Goal: Information Seeking & Learning: Learn about a topic

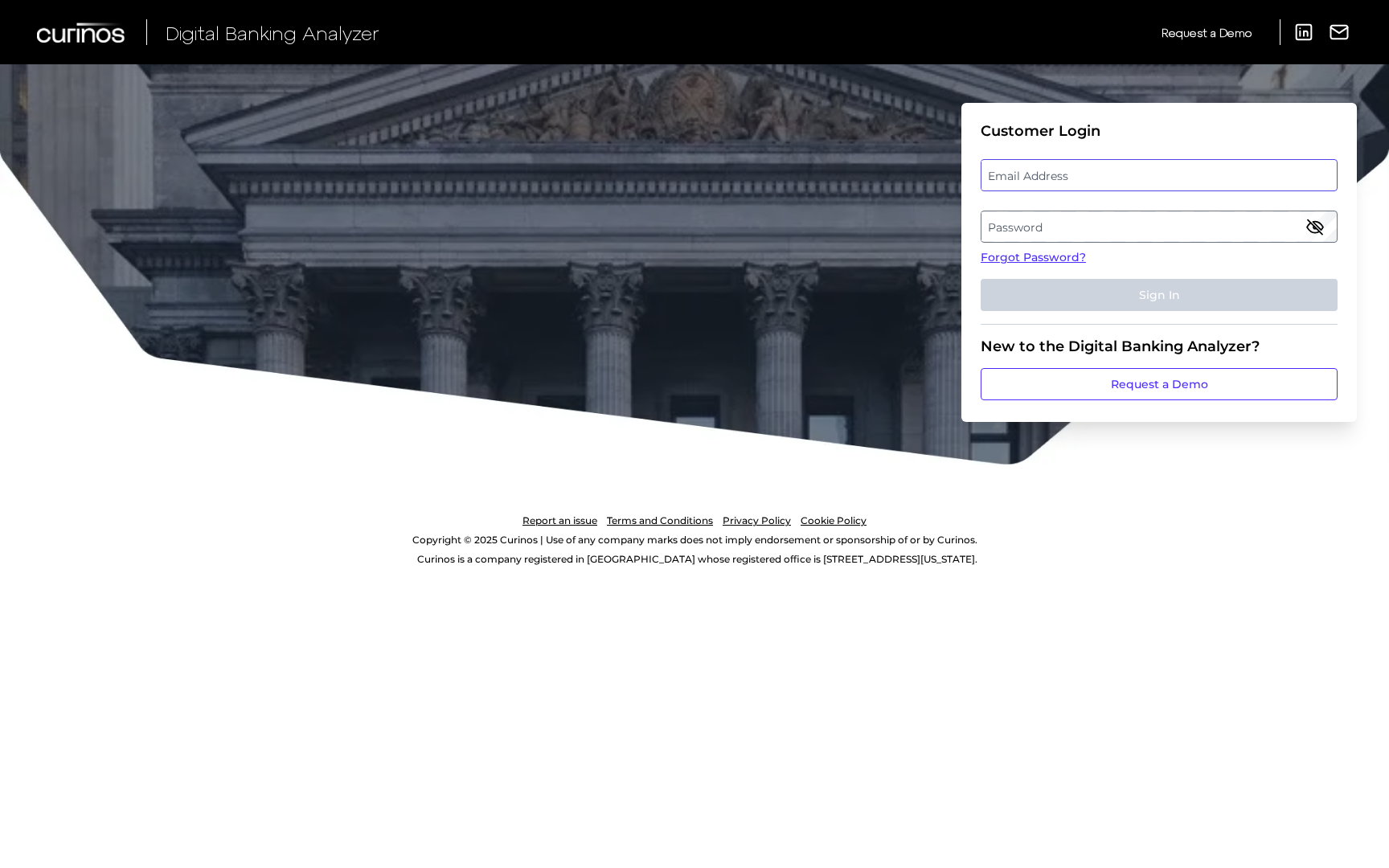
click at [1032, 190] on input "email" at bounding box center [1159, 175] width 357 height 32
click at [1020, 181] on label "Email Address" at bounding box center [1158, 176] width 354 height 29
click at [1020, 181] on input "email" at bounding box center [1159, 175] width 357 height 32
paste input "[EMAIL_ADDRESS][DOMAIN_NAME]"
type input "[EMAIL_ADDRESS][DOMAIN_NAME]"
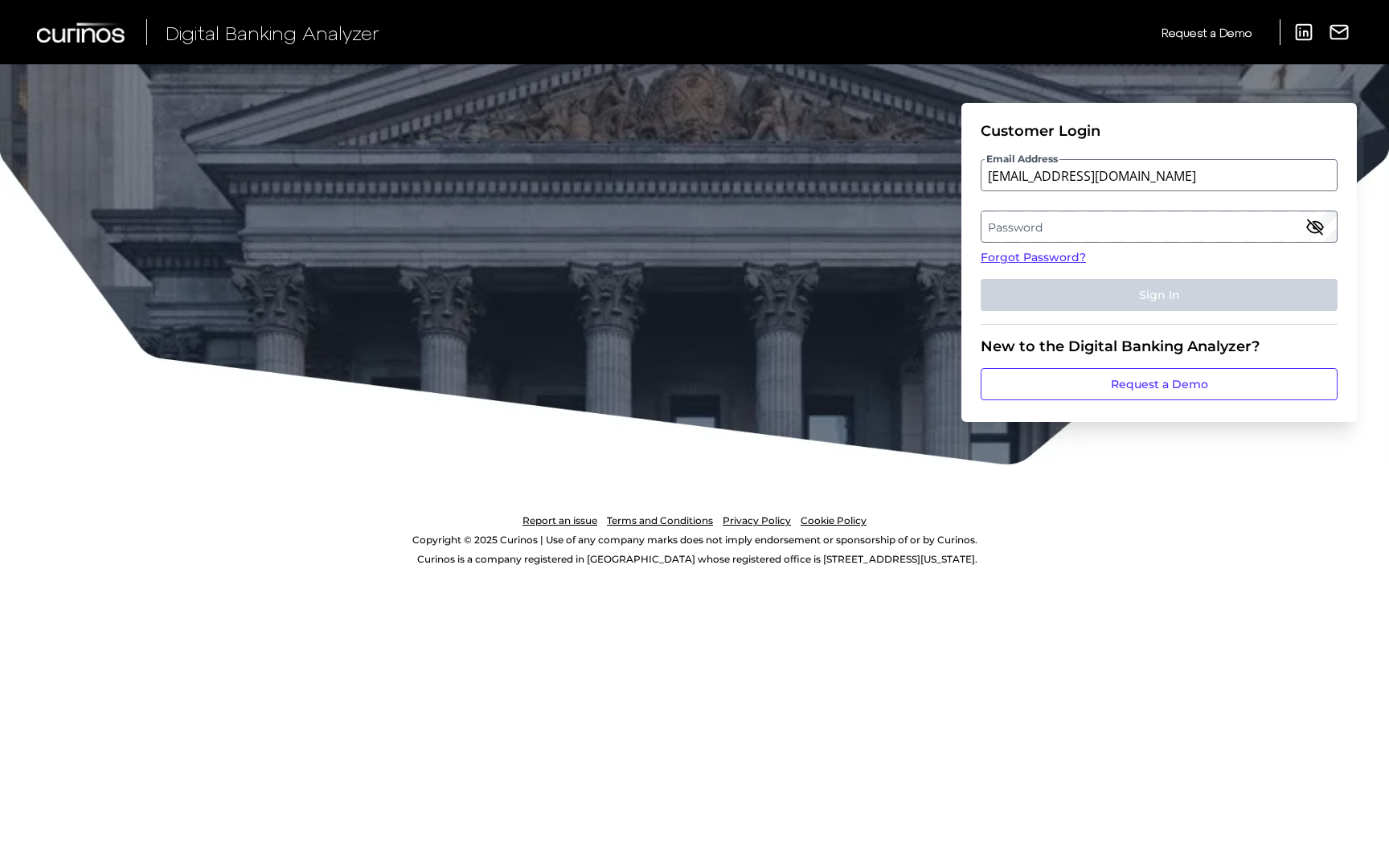
click at [1006, 225] on label "Password" at bounding box center [1158, 227] width 354 height 29
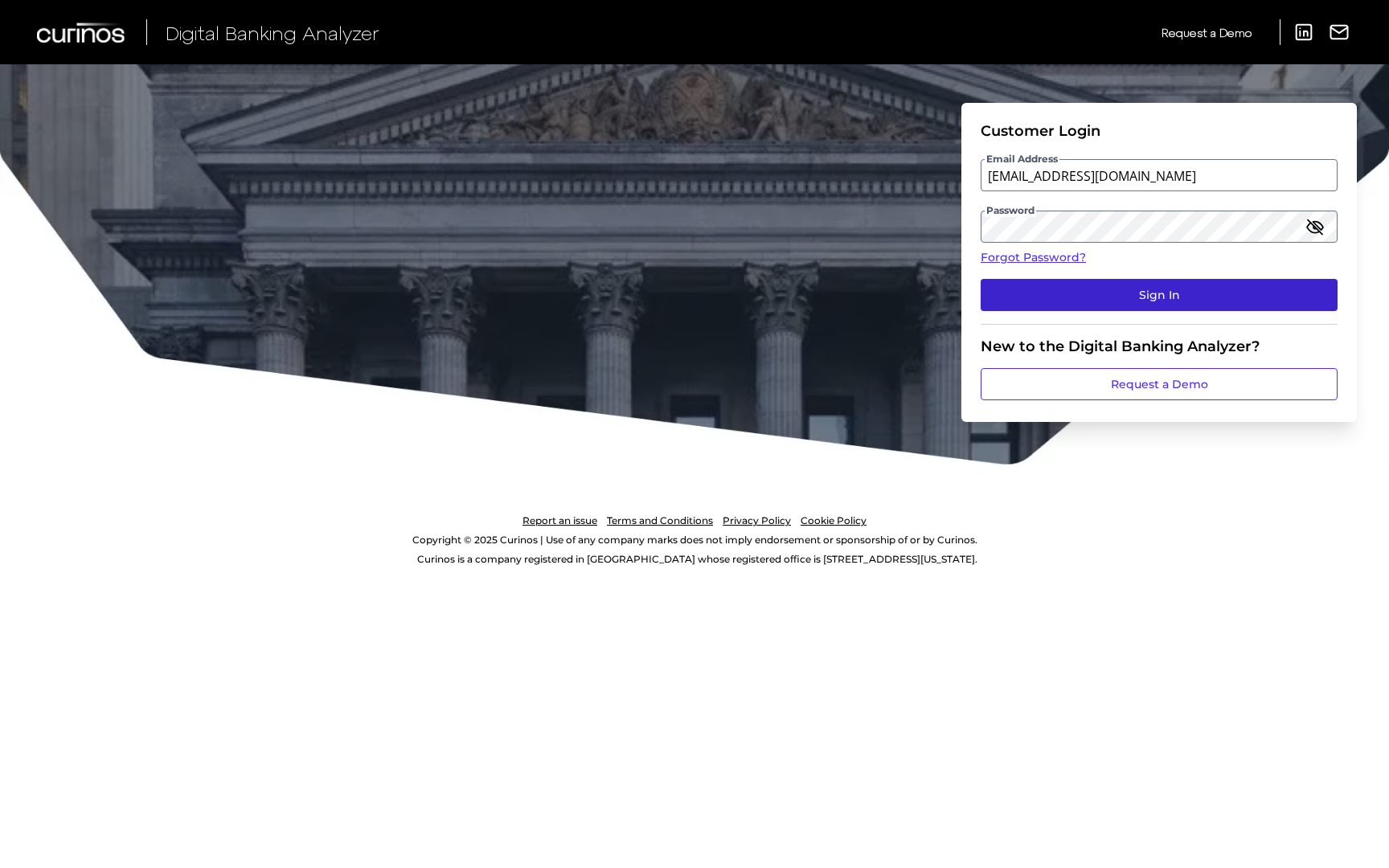
click at [1025, 286] on button "Sign In" at bounding box center [1159, 295] width 357 height 32
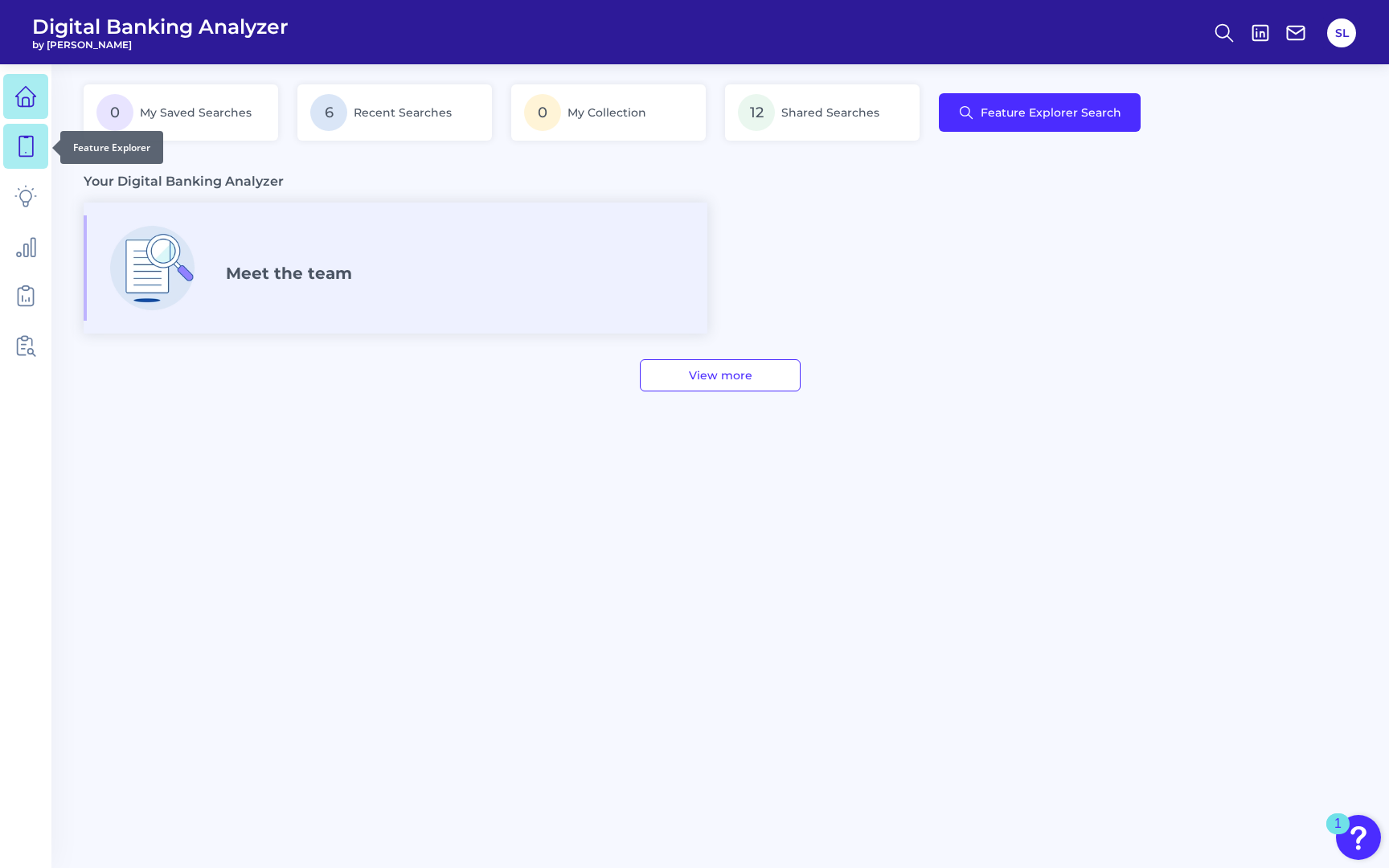
click at [28, 155] on icon at bounding box center [25, 145] width 22 height 22
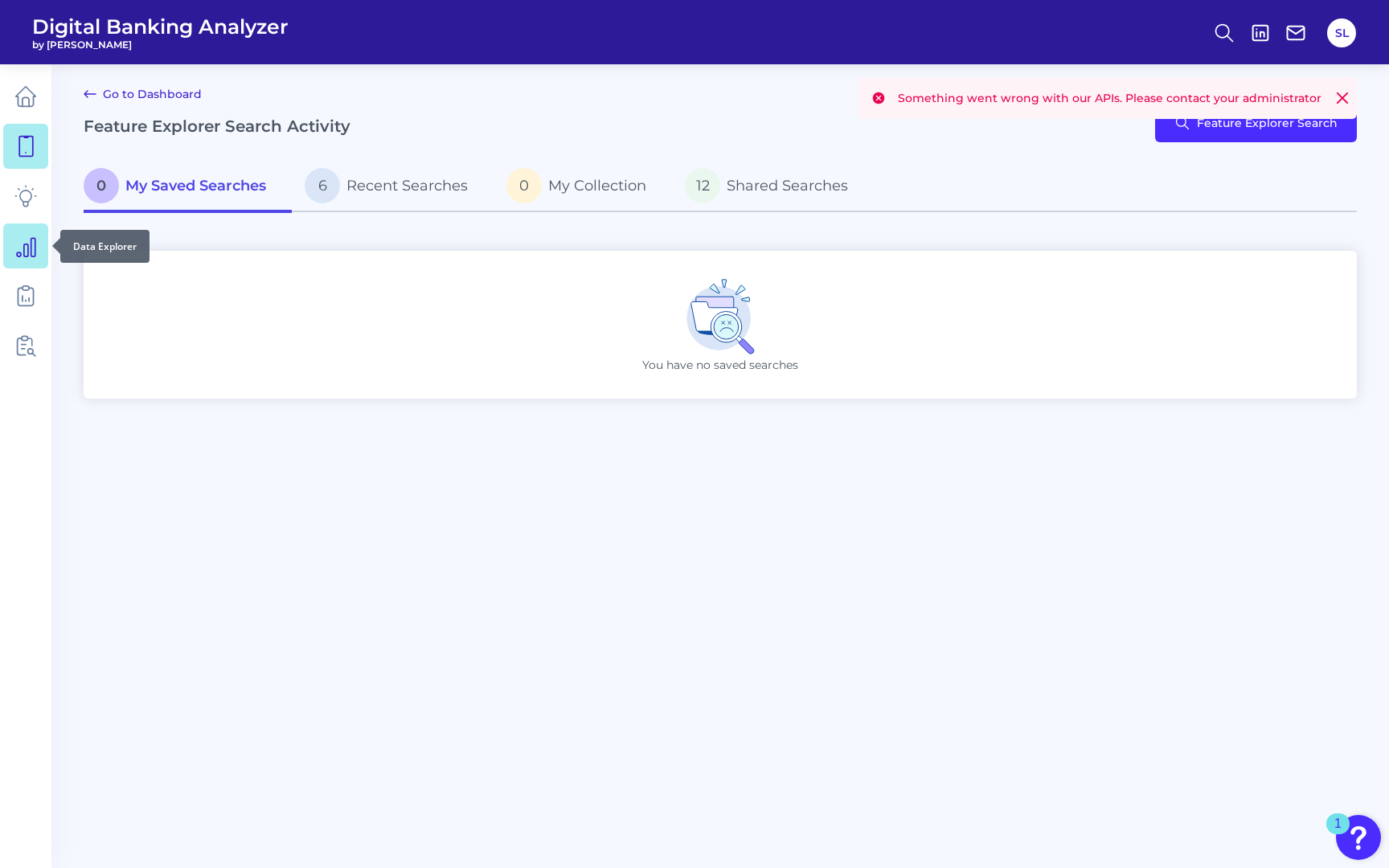
click at [22, 249] on icon at bounding box center [25, 245] width 22 height 22
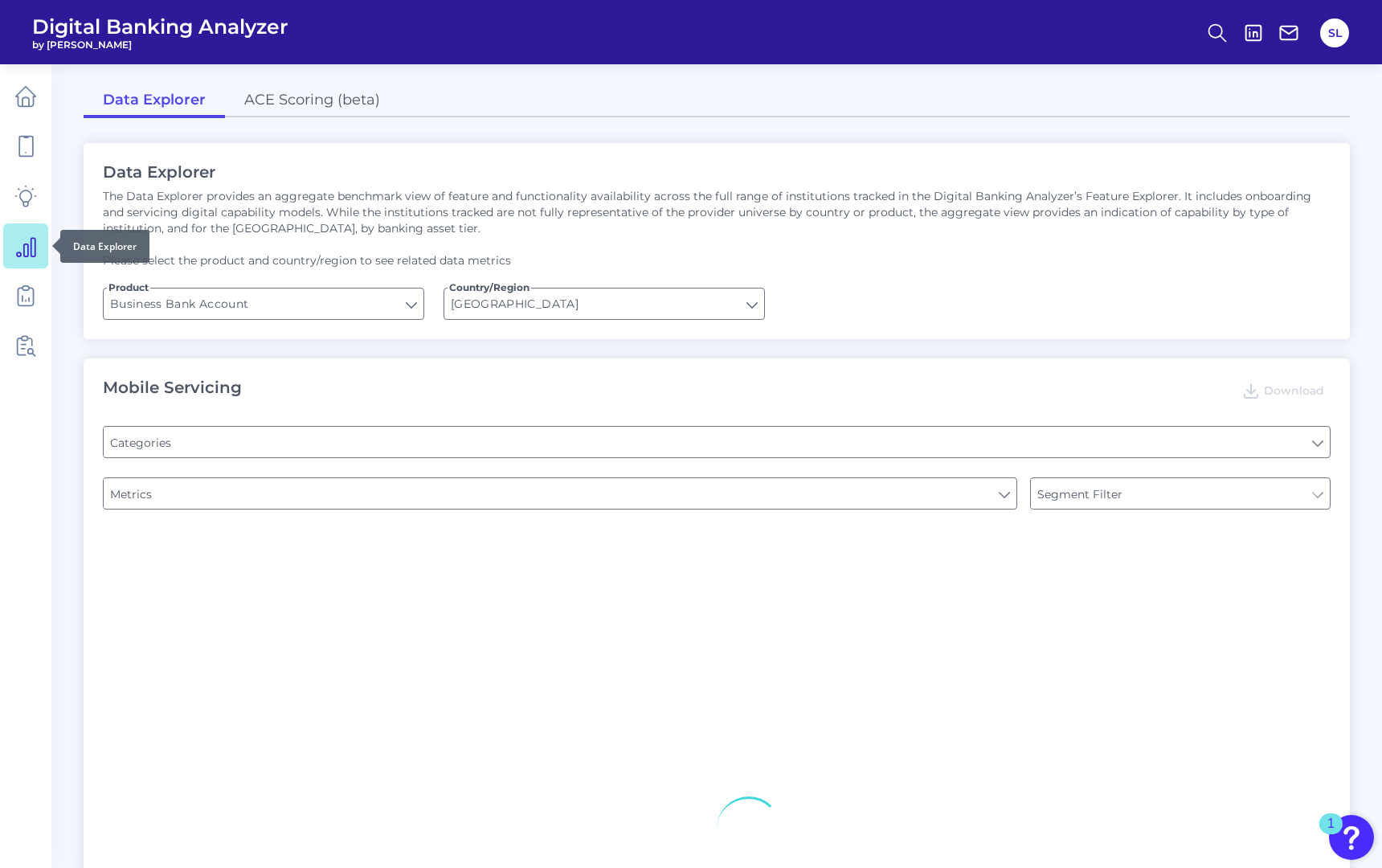
type input "Type of Institution"
type input "Pre-login Features"
type input "Login"
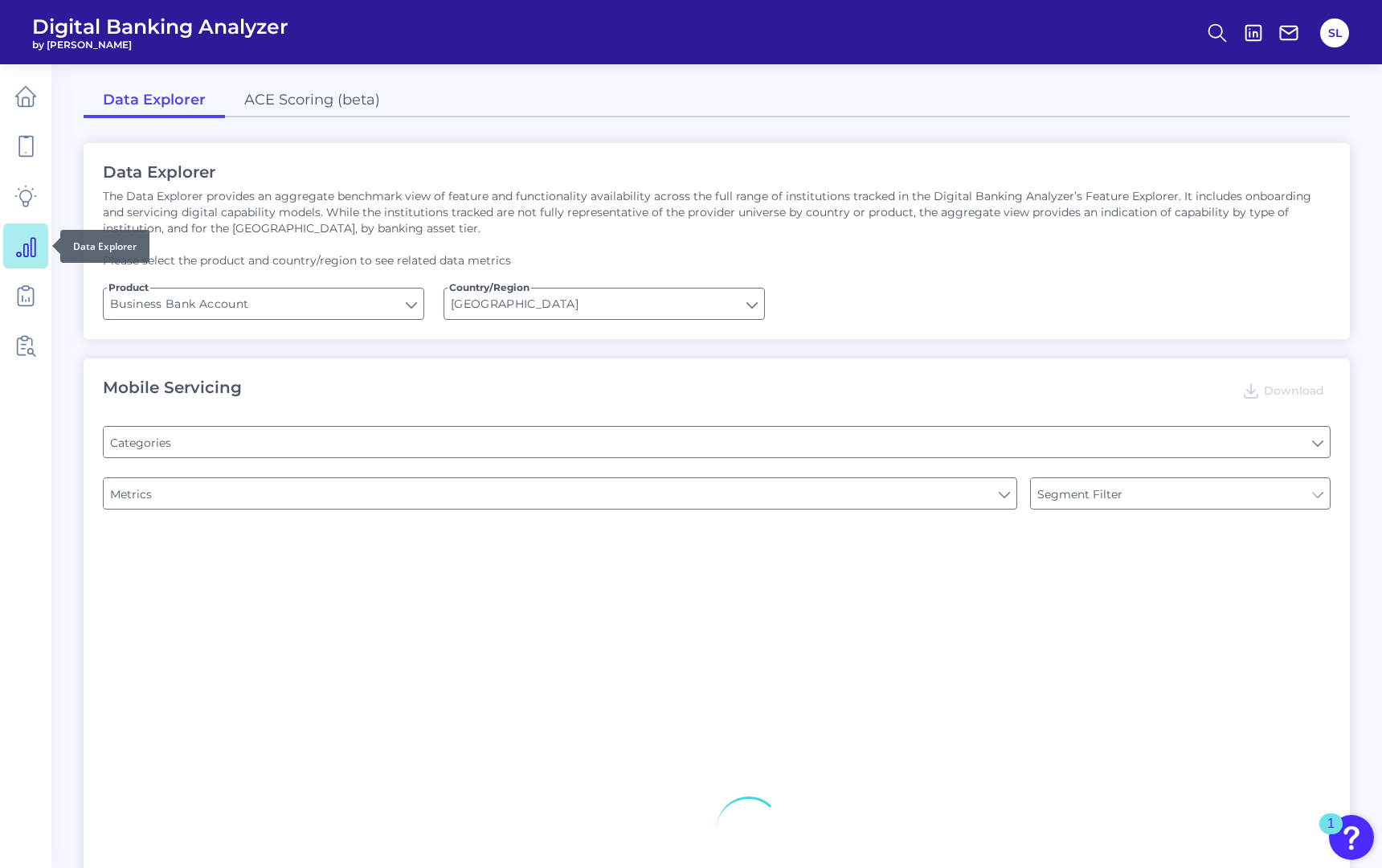
type input "Channel"
type input "Upon opening the app are users immediately prompted to use Touch/Face ID to log…"
type input "Can you apply for the PRODUCT as a new to brand customer on ANY digital channel?"
type input "Does it offer third-party single sign on?"
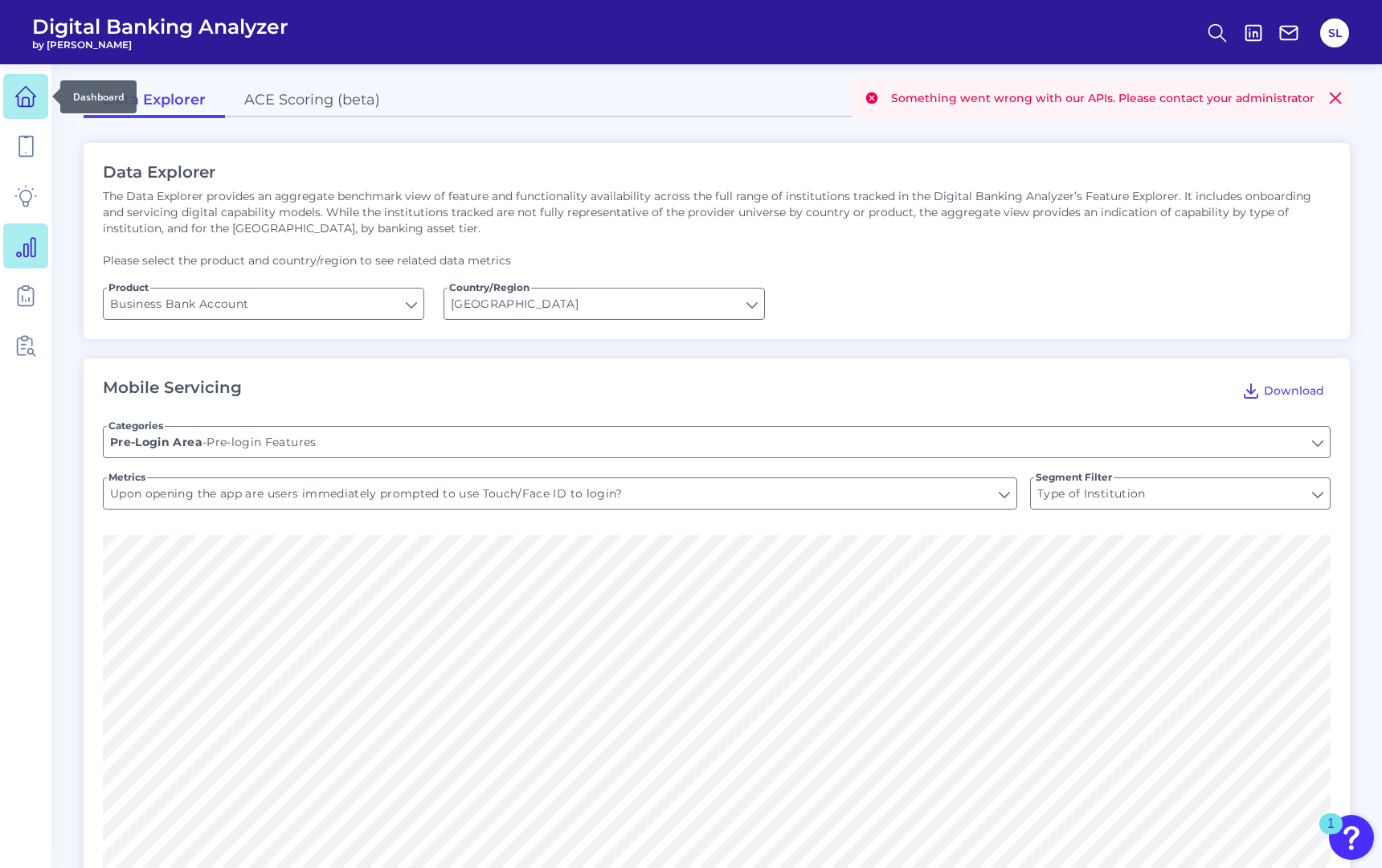
click at [30, 101] on icon at bounding box center [25, 96] width 22 height 22
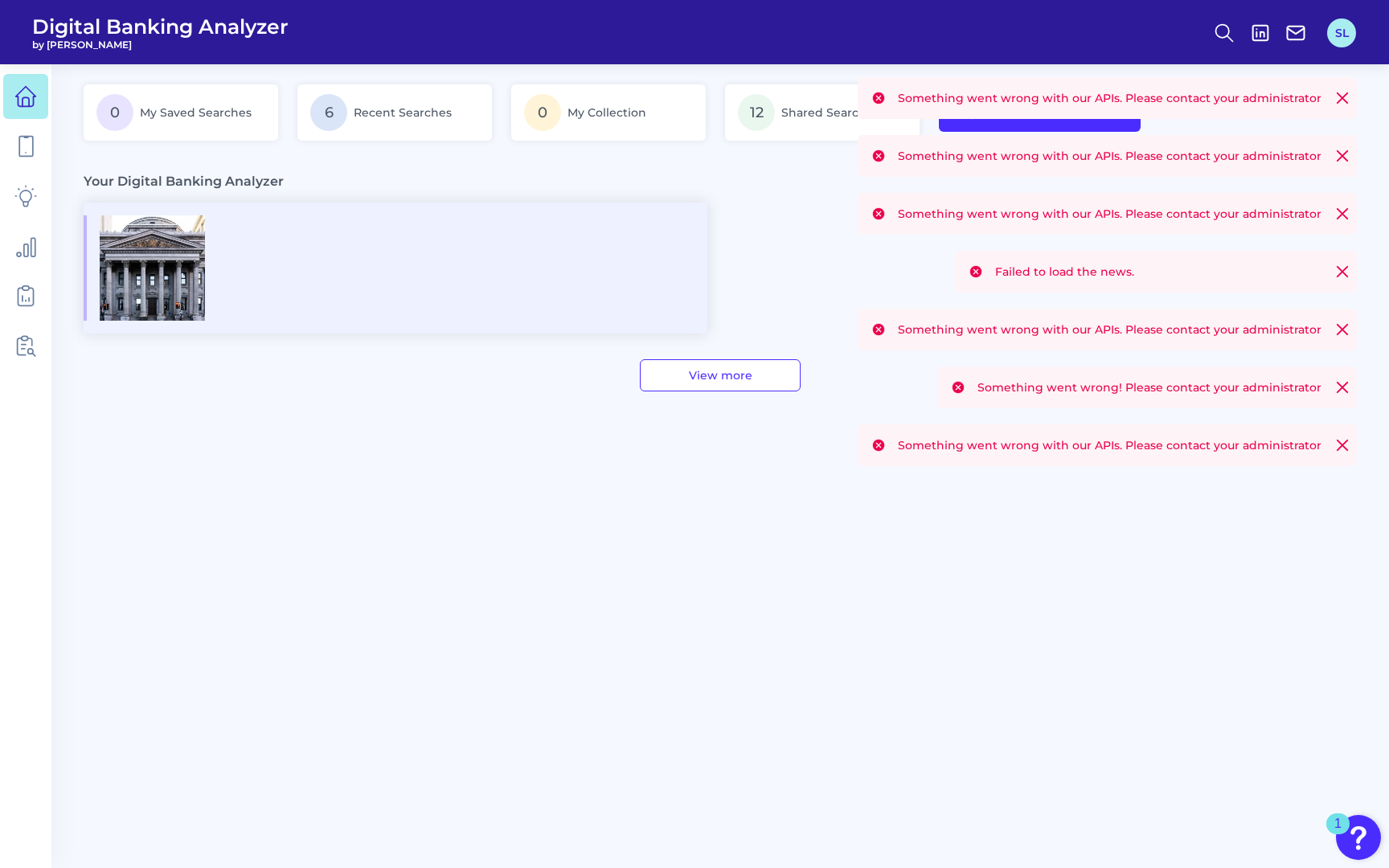
click at [1341, 42] on button "SL" at bounding box center [1341, 33] width 29 height 29
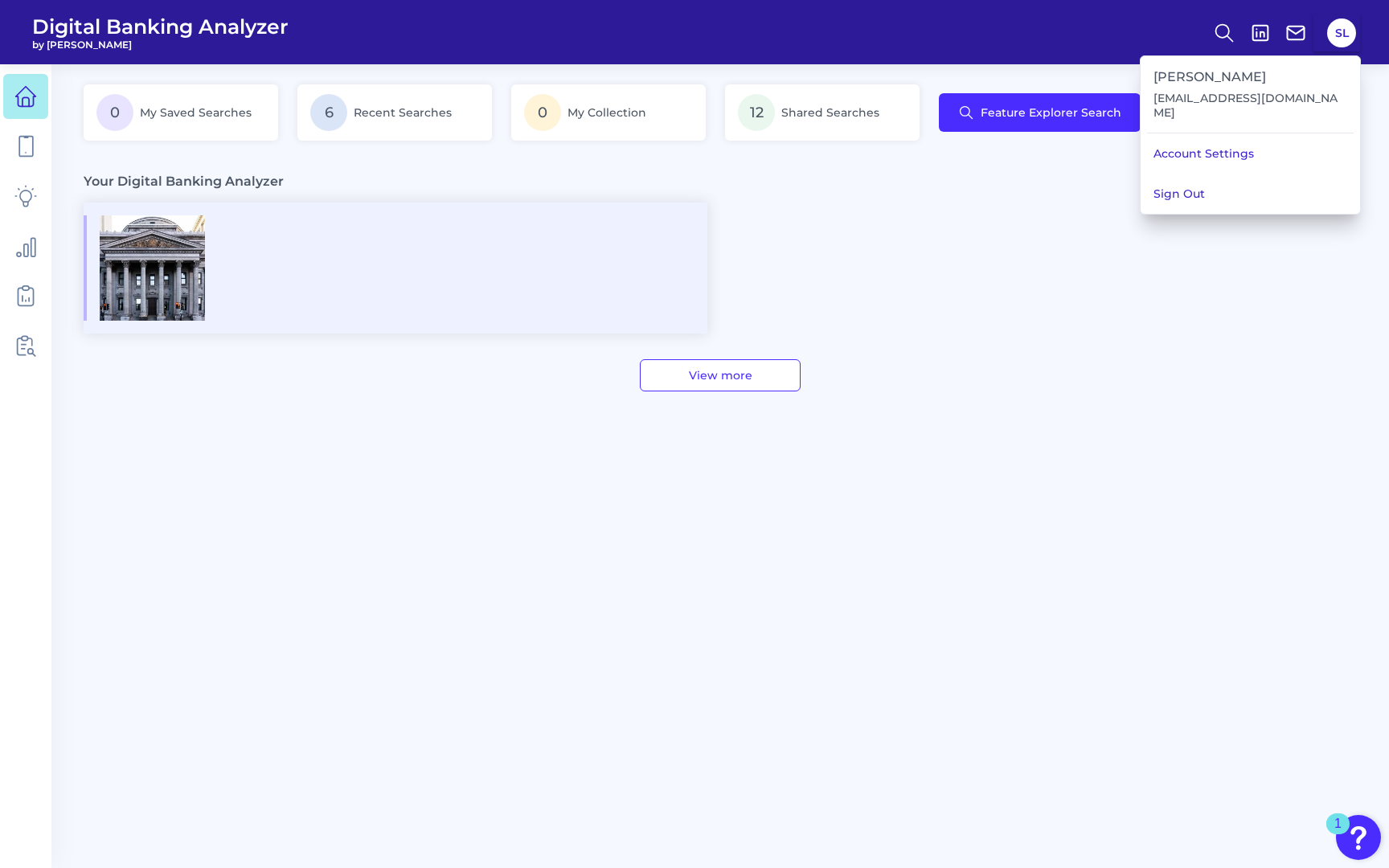
click at [1244, 311] on div at bounding box center [720, 268] width 1274 height 131
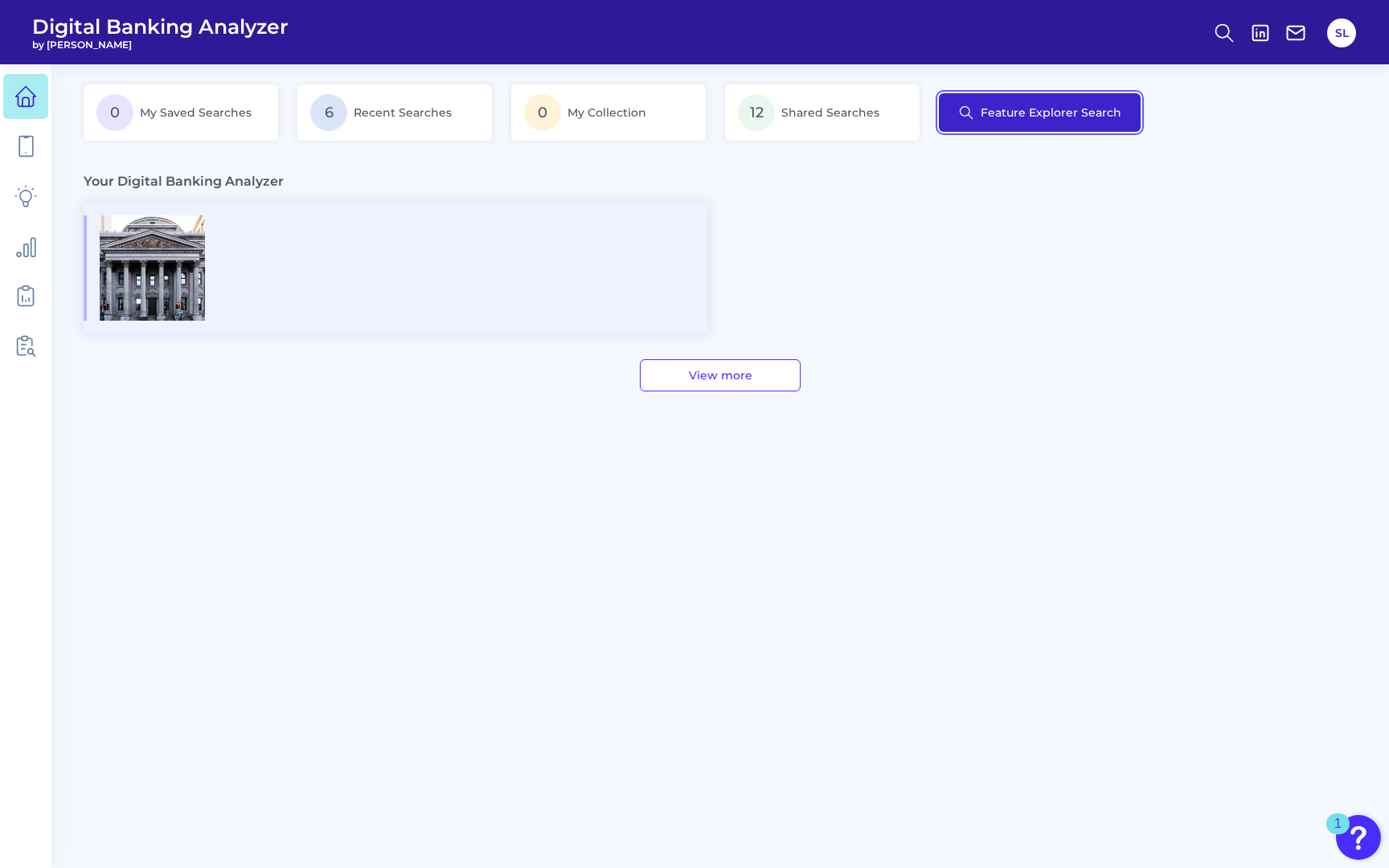
click at [974, 116] on button "Feature Explorer Search" at bounding box center [1040, 113] width 202 height 39
